Goal: Find specific page/section

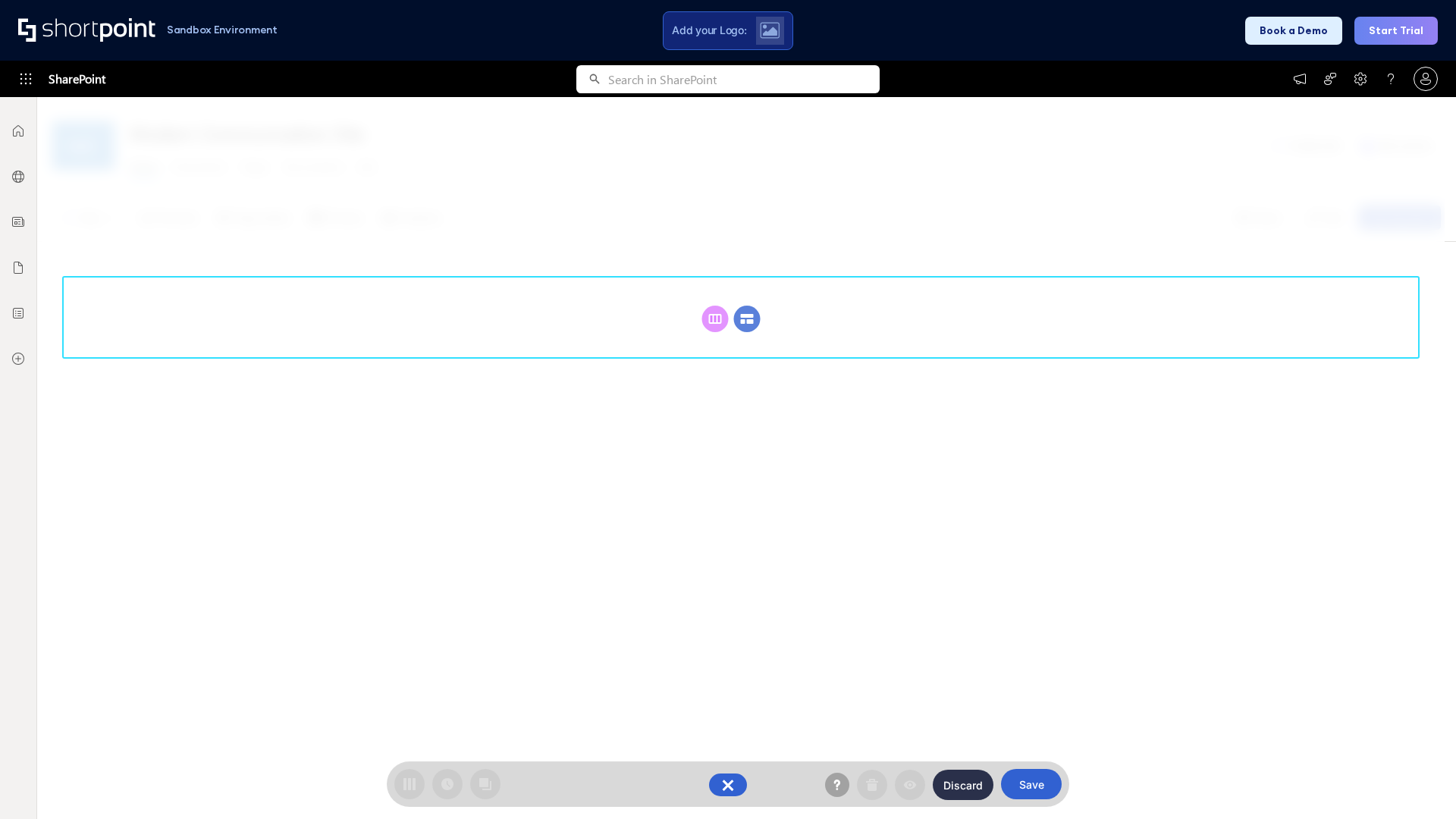
scroll to position [209, 0]
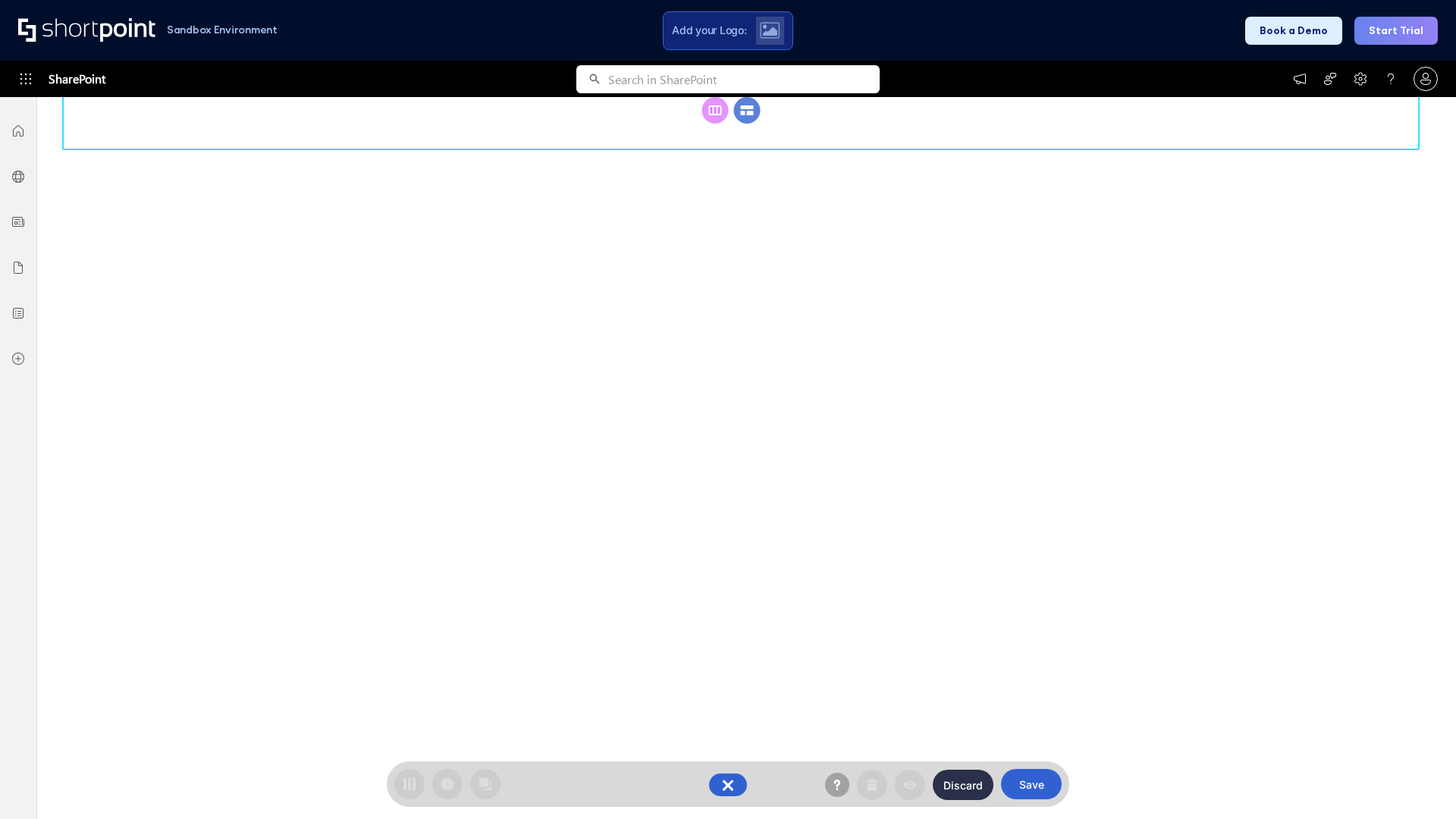
click at [747, 124] on circle at bounding box center [747, 110] width 27 height 27
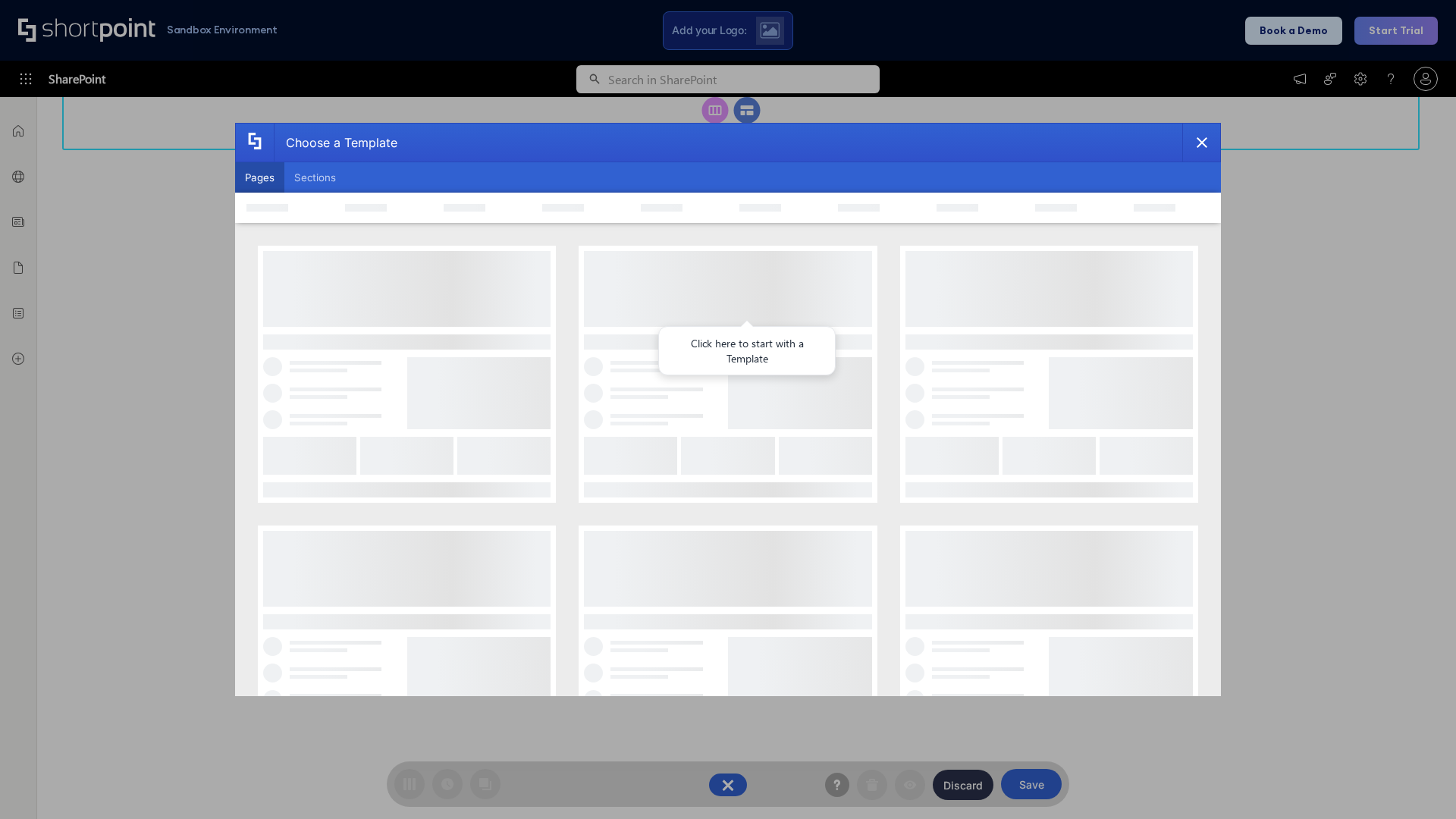
scroll to position [0, 0]
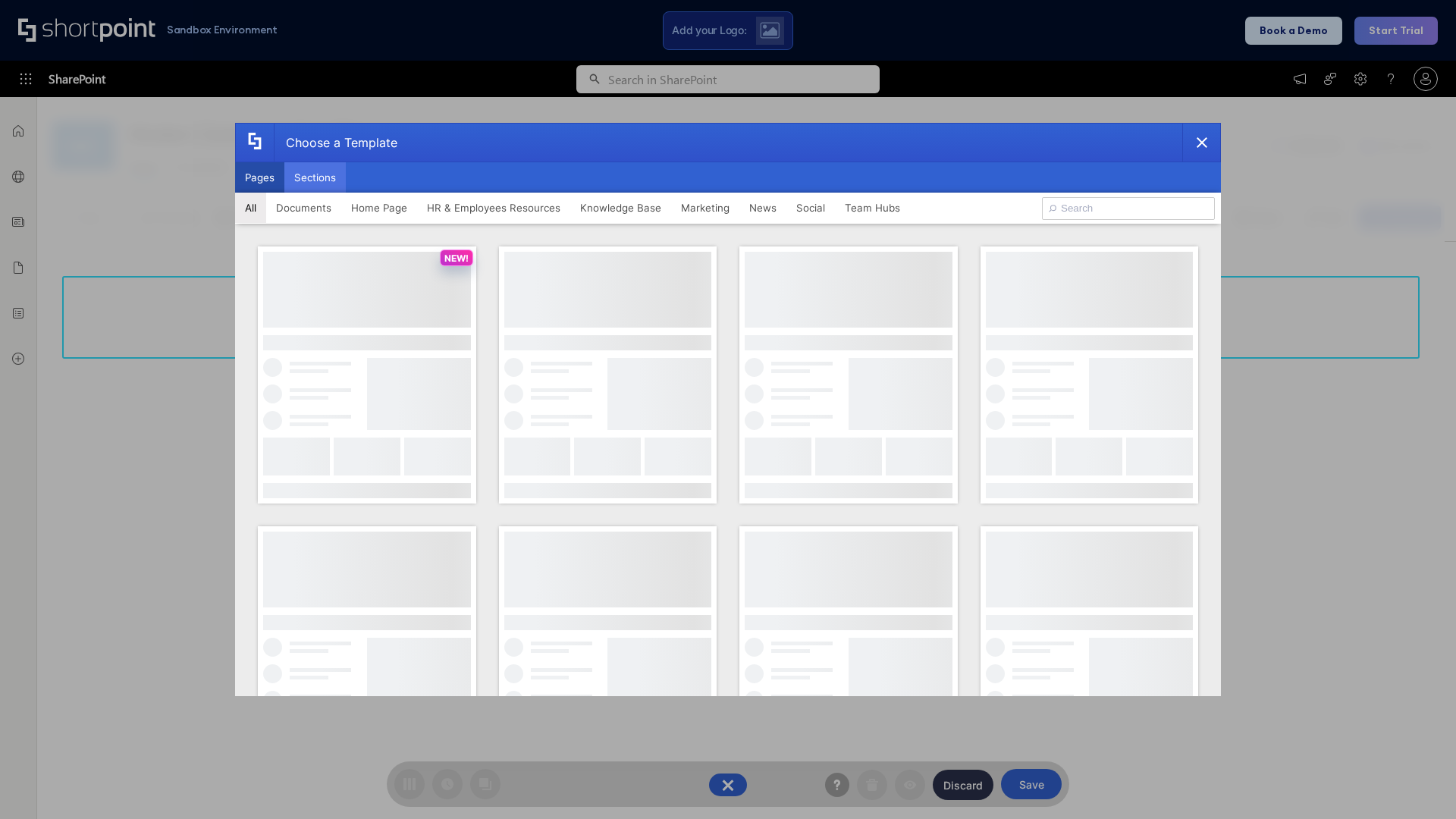
click at [315, 178] on button "Sections" at bounding box center [316, 177] width 62 height 30
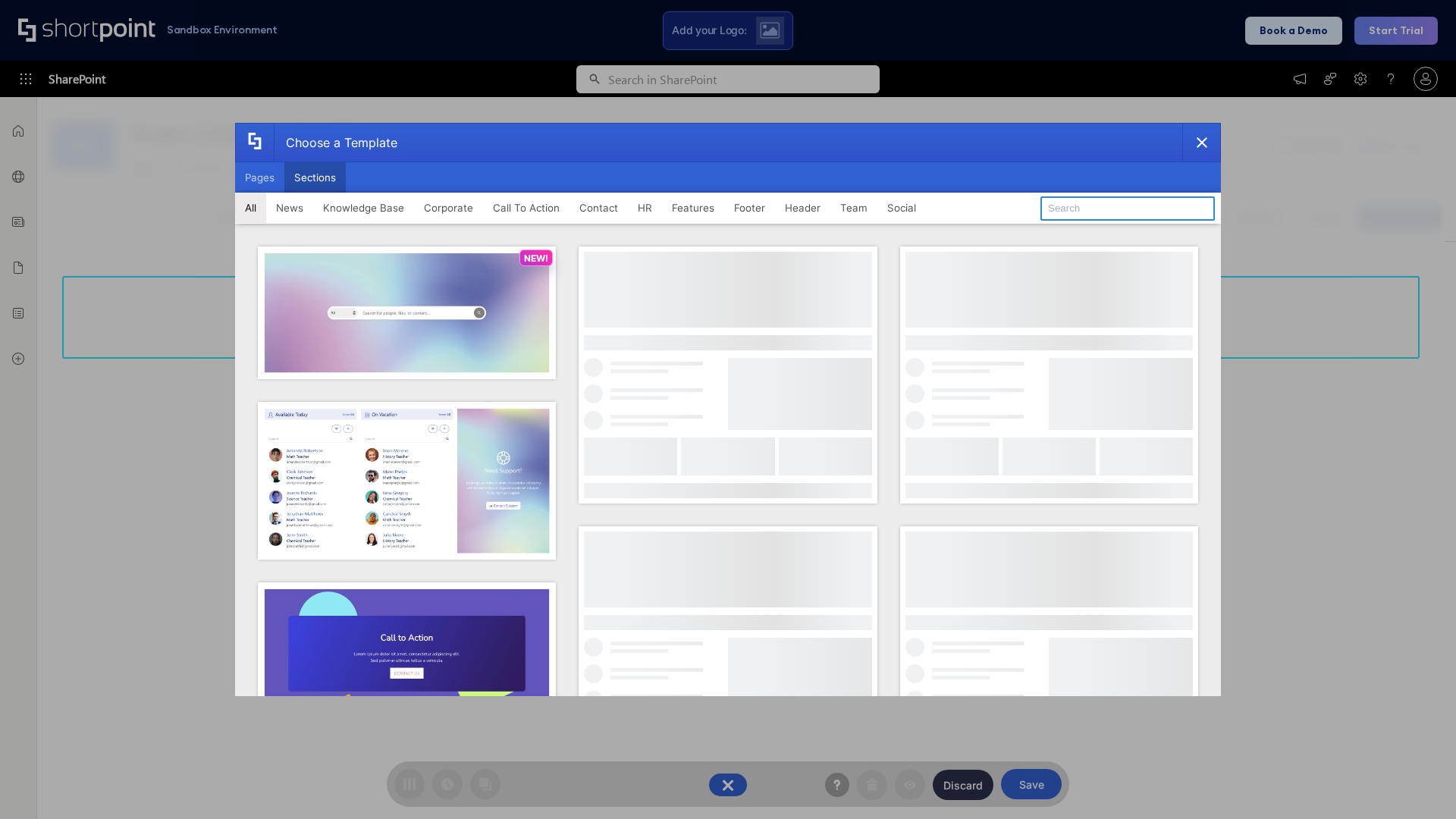
type input "FAQ 4"
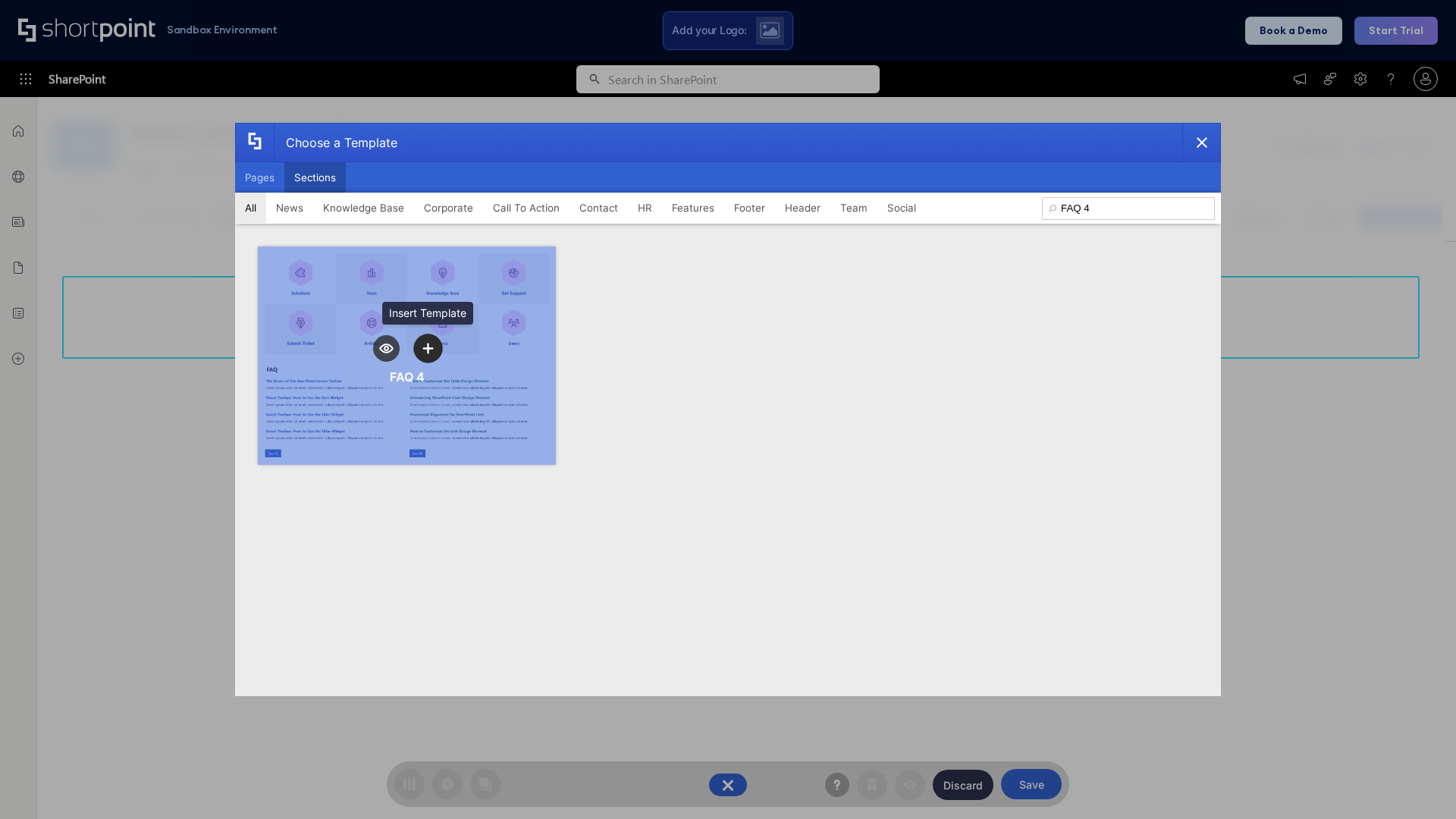
click at [427, 348] on icon "template selector" at bounding box center [427, 347] width 11 height 11
